Goal: Task Accomplishment & Management: Use online tool/utility

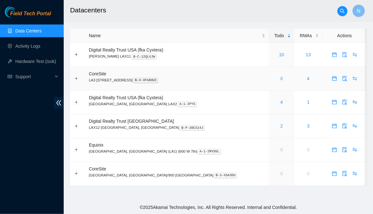
click at [280, 79] on link "8" at bounding box center [281, 78] width 3 height 5
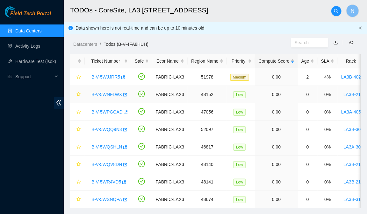
click at [109, 96] on link "B-V-5WNFLWX" at bounding box center [106, 94] width 31 height 5
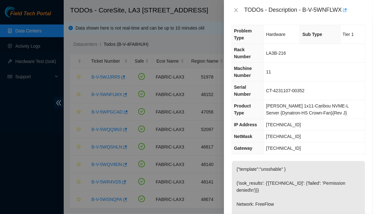
scroll to position [3, 0]
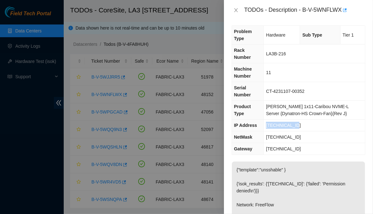
drag, startPoint x: 297, startPoint y: 112, endPoint x: 262, endPoint y: 115, distance: 34.8
click at [262, 120] on tr "IP Address [TECHNICAL_ID]" at bounding box center [298, 126] width 133 height 12
copy tr "[TECHNICAL_ID]"
click at [323, 82] on td "CT-4231107-00352" at bounding box center [314, 91] width 101 height 19
drag, startPoint x: 303, startPoint y: 120, endPoint x: 265, endPoint y: 127, distance: 38.2
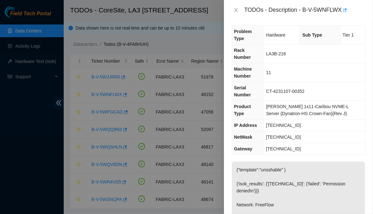
click at [265, 131] on td "[TECHNICAL_ID]" at bounding box center [314, 137] width 101 height 12
copy span "[TECHNICAL_ID]"
click at [319, 146] on div "Problem Type Hardware Sub Type Tier 1 Rack Number LA3B-216 Machine Number 11 Se…" at bounding box center [298, 117] width 149 height 194
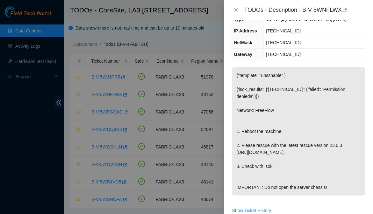
scroll to position [130, 0]
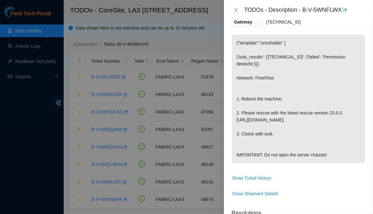
click at [365, 140] on div "Problem Type Hardware Sub Type Tier 1 Rack Number LA3B-216 Machine Number 11 Se…" at bounding box center [298, 117] width 149 height 194
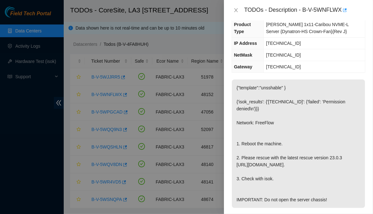
scroll to position [0, 0]
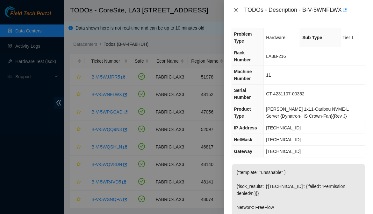
click at [236, 10] on icon "close" at bounding box center [236, 10] width 4 height 4
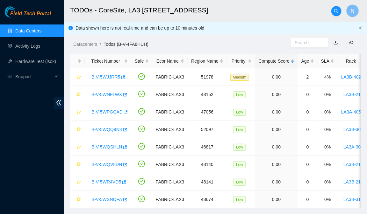
click at [35, 31] on link "Data Centers" at bounding box center [28, 30] width 26 height 5
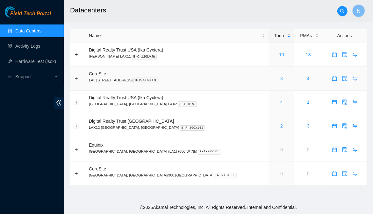
click at [280, 81] on link "8" at bounding box center [281, 78] width 3 height 5
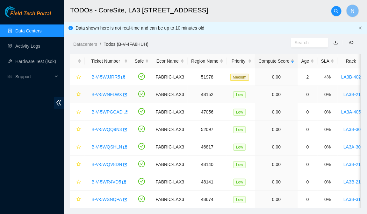
click at [115, 93] on link "B-V-5WNFLWX" at bounding box center [106, 94] width 31 height 5
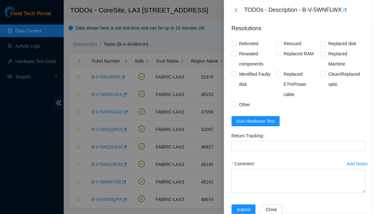
scroll to position [315, 0]
click at [362, 91] on div "Problem Type Hardware Sub Type Tier 1 Rack Number LA3B-216 Machine Number 11 Se…" at bounding box center [298, 117] width 149 height 194
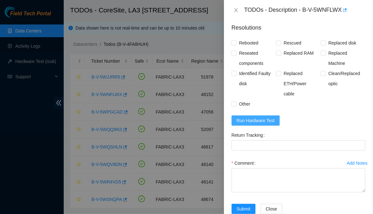
click at [268, 121] on span "Run Hardware Test" at bounding box center [256, 120] width 38 height 7
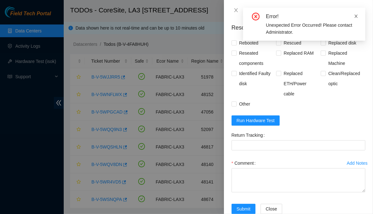
click at [354, 17] on icon "close" at bounding box center [356, 16] width 4 height 4
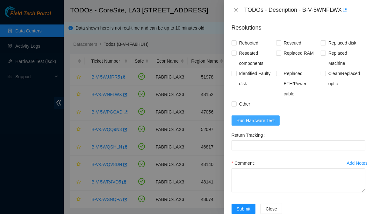
click at [274, 118] on button "Run Hardware Test" at bounding box center [255, 121] width 48 height 10
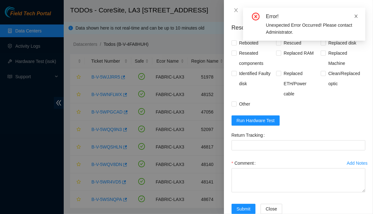
click at [356, 17] on icon "close" at bounding box center [356, 16] width 4 height 4
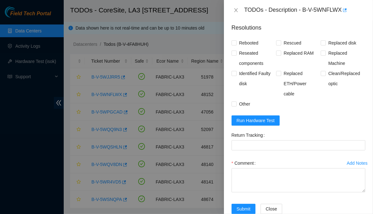
click at [335, 117] on form "Resolutions Rebooted Rescued Replaced disk Reseated components Replaced RAM Rep…" at bounding box center [298, 119] width 134 height 203
click at [275, 118] on button "Run Hardware Test" at bounding box center [255, 121] width 48 height 10
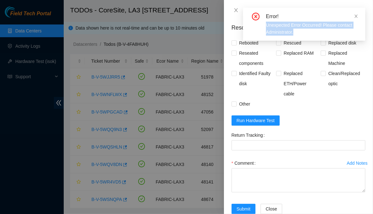
drag, startPoint x: 306, startPoint y: 31, endPoint x: 262, endPoint y: 25, distance: 44.2
click at [262, 25] on div "Error! Unexpected Error Occurred! Please contact Administrator." at bounding box center [304, 24] width 107 height 23
click at [303, 33] on div "Unexpected Error Occurred! Please contact Administrator." at bounding box center [312, 29] width 92 height 14
drag, startPoint x: 300, startPoint y: 33, endPoint x: 262, endPoint y: 19, distance: 40.8
click at [262, 19] on div "Error! Unexpected Error Occurred! Please contact Administrator." at bounding box center [304, 24] width 107 height 23
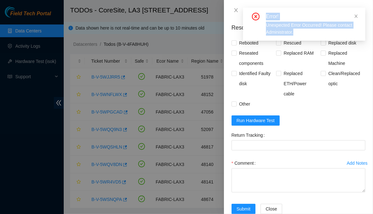
copy div "Error! Unexpected Error Occurred! Please contact Administrator."
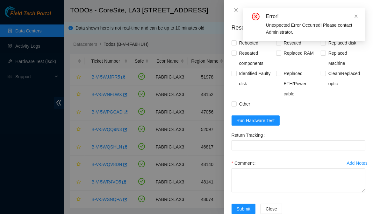
click at [328, 129] on form "Resolutions Rebooted Rescued Replaced disk Reseated components Replaced RAM Rep…" at bounding box center [298, 119] width 134 height 203
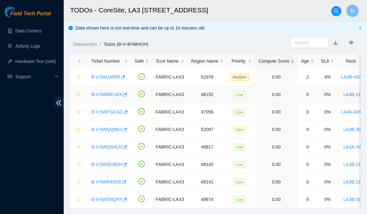
click at [119, 96] on link "B-V-5WNFLWX" at bounding box center [106, 94] width 31 height 5
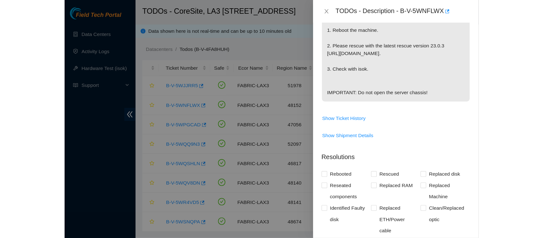
scroll to position [331, 0]
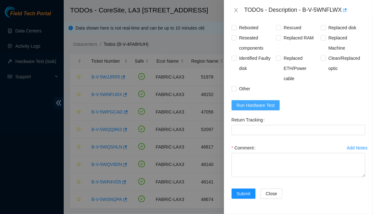
click at [264, 108] on span "Run Hardware Test" at bounding box center [256, 105] width 38 height 7
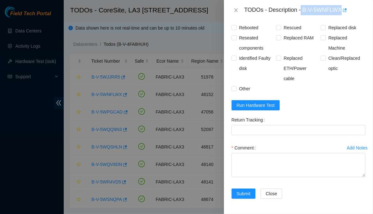
drag, startPoint x: 301, startPoint y: 11, endPoint x: 341, endPoint y: 15, distance: 39.6
click at [341, 15] on div "TODOs - Description - B-V-5WNFLWX" at bounding box center [304, 10] width 121 height 10
copy div "B-V-5WNFLWX"
click at [309, 110] on form "Resolutions Rebooted Rescued Replaced disk Reseated components Replaced RAM Rep…" at bounding box center [298, 104] width 134 height 203
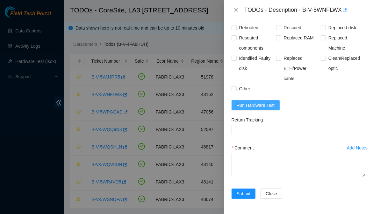
click at [276, 109] on button "Run Hardware Test" at bounding box center [255, 105] width 48 height 10
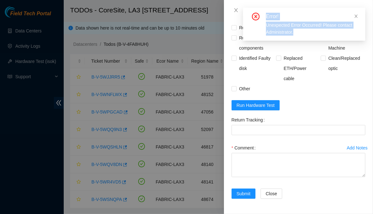
drag, startPoint x: 299, startPoint y: 29, endPoint x: 266, endPoint y: 18, distance: 35.0
click at [266, 18] on div "Error! Unexpected Error Occurred! Please contact Administrator." at bounding box center [304, 24] width 107 height 23
copy div "Error! Unexpected Error Occurred! Please contact Administrator."
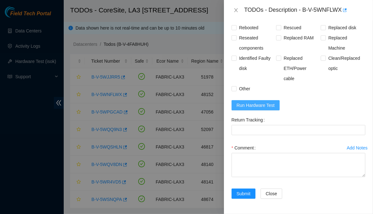
click at [265, 106] on span "Run Hardware Test" at bounding box center [256, 105] width 38 height 7
click at [336, 110] on form "Resolutions Rebooted Rescued Replaced disk Reseated components Replaced RAM Rep…" at bounding box center [298, 104] width 134 height 203
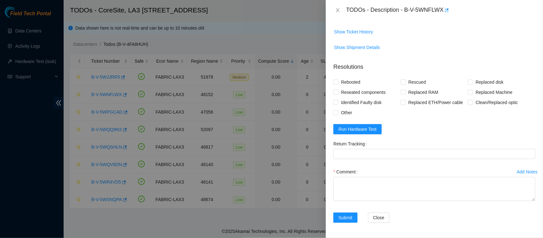
scroll to position [249, 0]
click at [363, 130] on span "Run Hardware Test" at bounding box center [358, 129] width 38 height 7
click at [370, 127] on span "Run Hardware Test" at bounding box center [358, 129] width 38 height 7
click at [366, 130] on span "Run Hardware Test" at bounding box center [358, 129] width 38 height 7
click at [372, 131] on button "Run Hardware Test" at bounding box center [358, 129] width 48 height 10
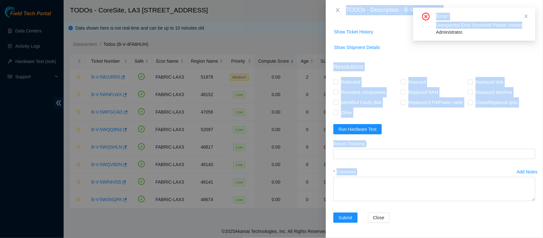
drag, startPoint x: 325, startPoint y: 2, endPoint x: 531, endPoint y: 23, distance: 206.4
click at [372, 23] on body "Field Tech Portal Data Centers Activity Logs Hardware Test (isok) Support TODOs…" at bounding box center [268, 119] width 537 height 238
click at [372, 48] on span "Show Shipment Details" at bounding box center [435, 47] width 202 height 10
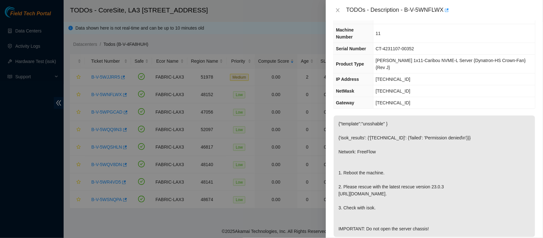
scroll to position [0, 0]
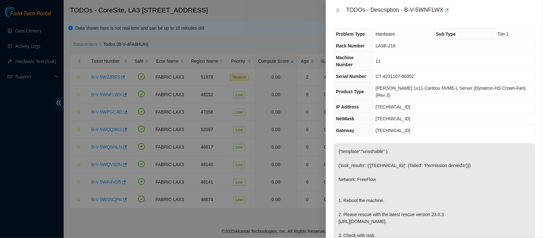
click at [372, 125] on td "[TECHNICAL_ID]" at bounding box center [455, 131] width 162 height 12
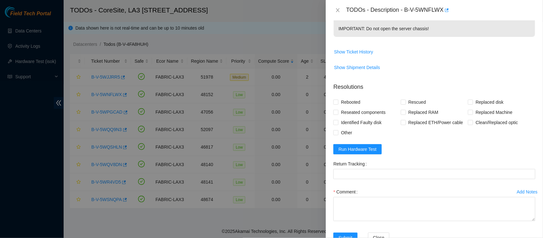
scroll to position [249, 0]
